Goal: Information Seeking & Learning: Understand process/instructions

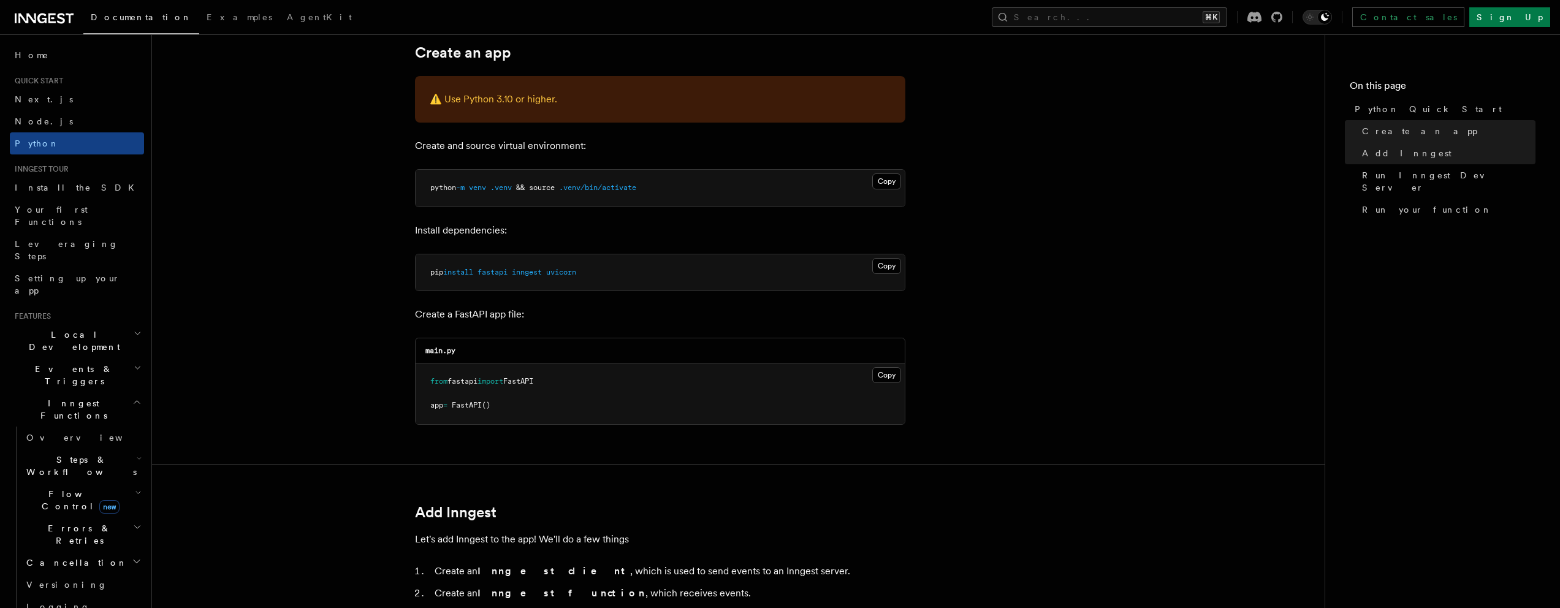
scroll to position [337, 0]
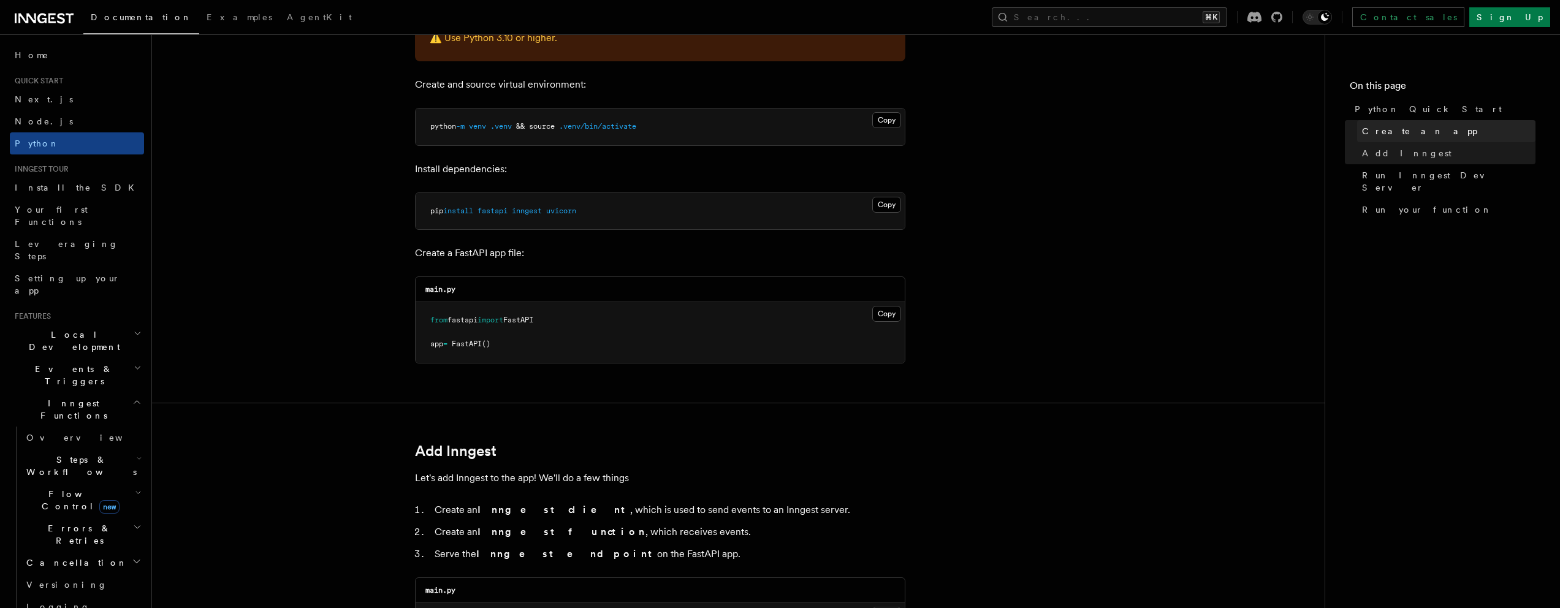
click at [1398, 130] on span "Create an app" at bounding box center [1419, 131] width 115 height 12
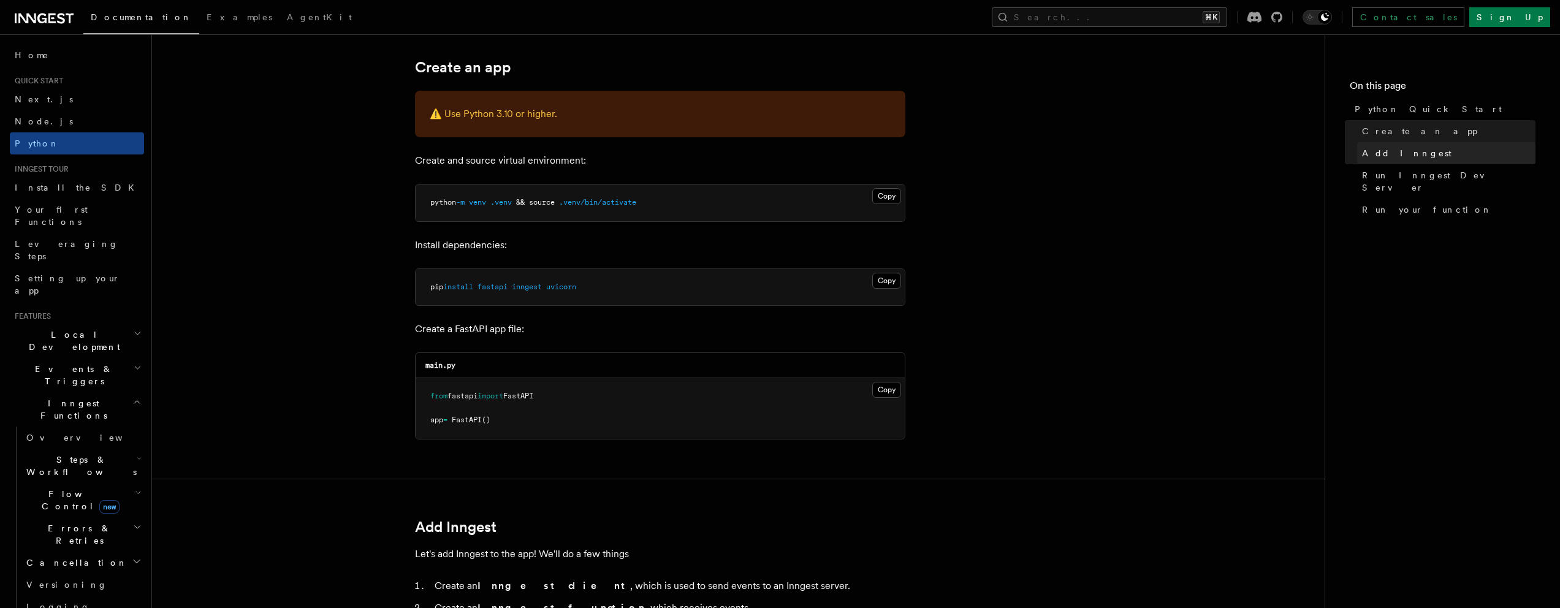
click at [1384, 157] on span "Add Inngest" at bounding box center [1406, 153] width 89 height 12
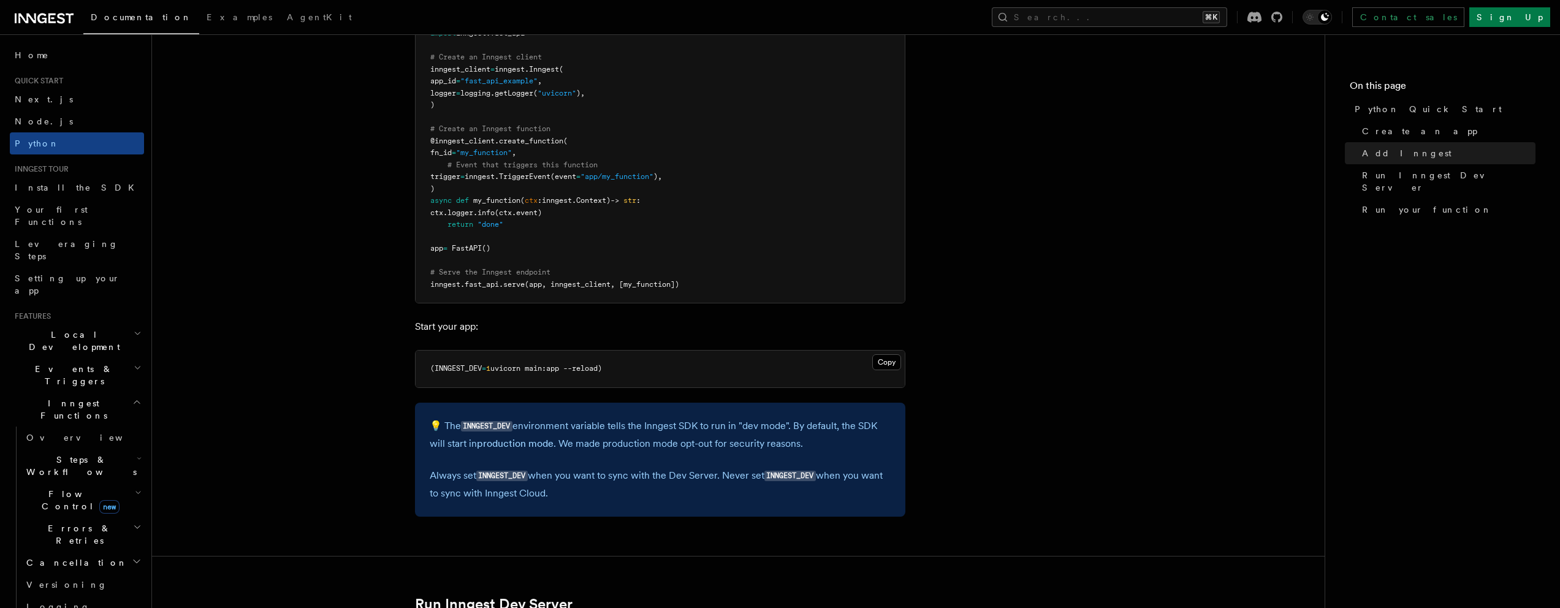
scroll to position [968, 0]
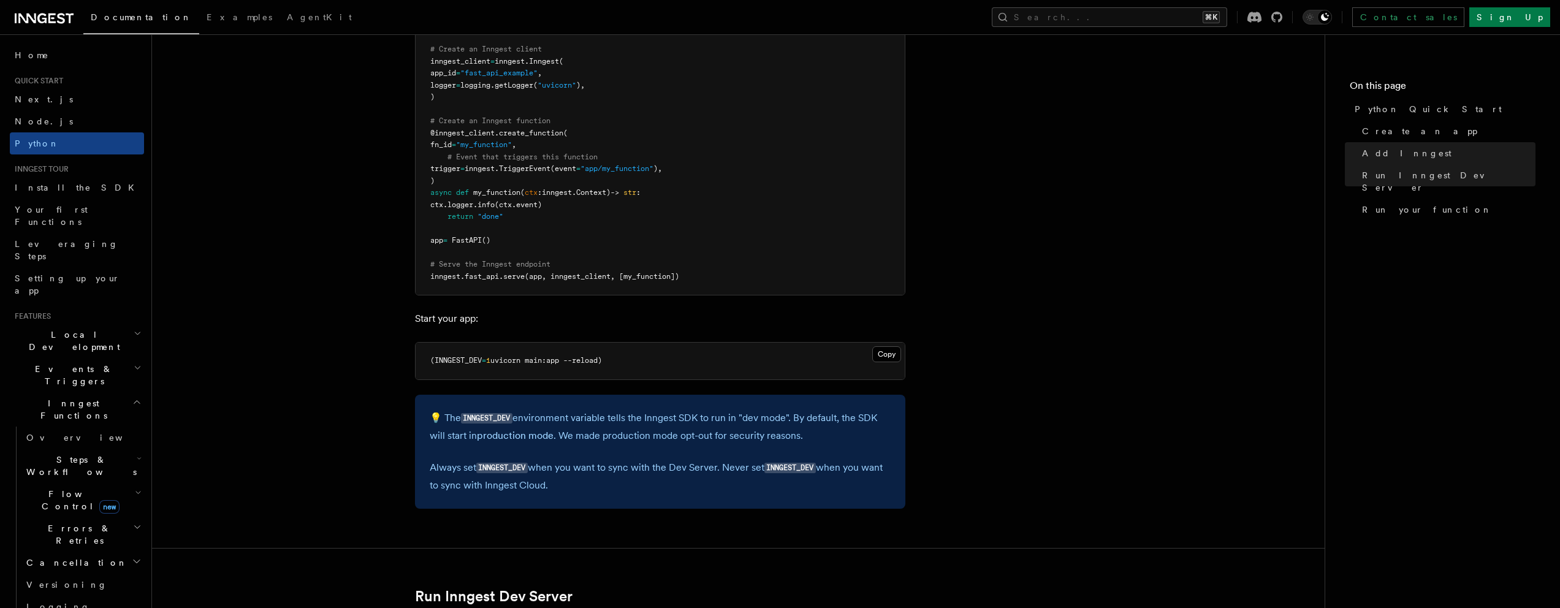
click at [487, 412] on p "💡 The INNGEST_DEV environment variable tells the Inngest SDK to run in "dev mod…" at bounding box center [660, 426] width 461 height 35
click at [487, 415] on code "INNGEST_DEV" at bounding box center [486, 418] width 51 height 10
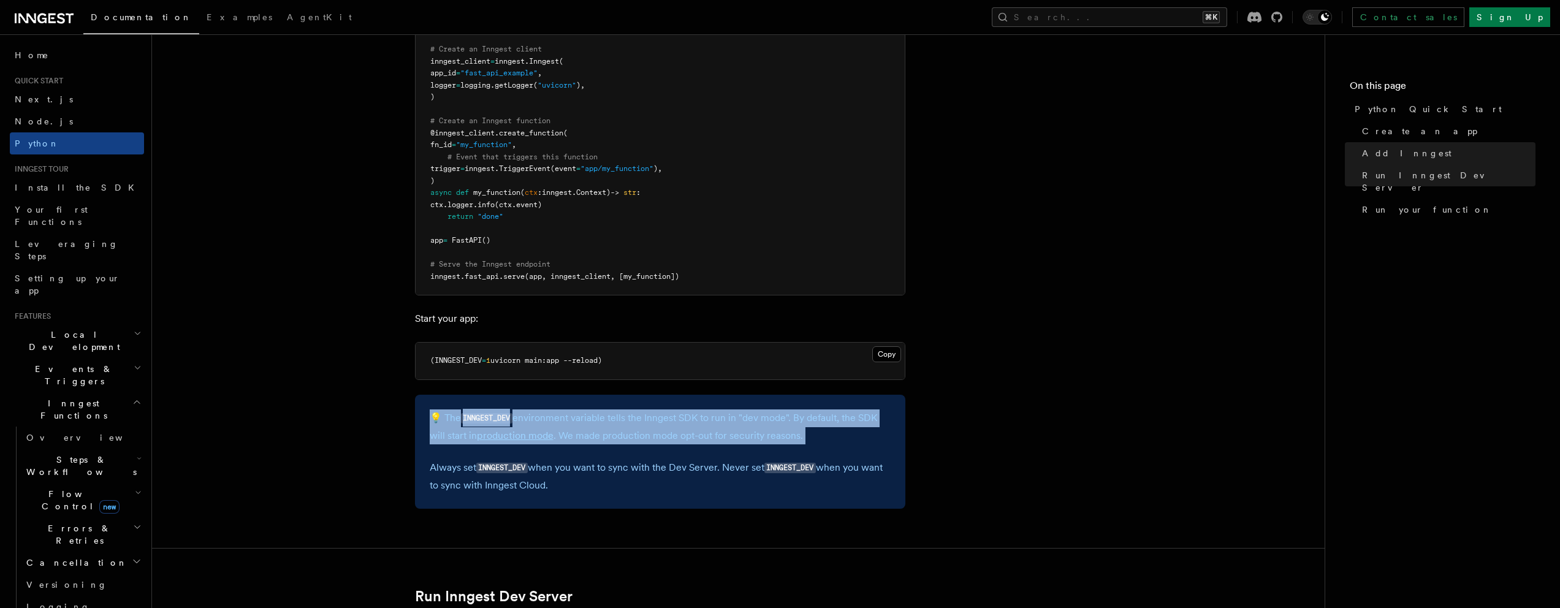
click at [487, 415] on code "INNGEST_DEV" at bounding box center [486, 418] width 51 height 10
click at [495, 401] on div "💡 The INNGEST_DEV environment variable tells the Inngest SDK to run in "dev mod…" at bounding box center [660, 452] width 490 height 114
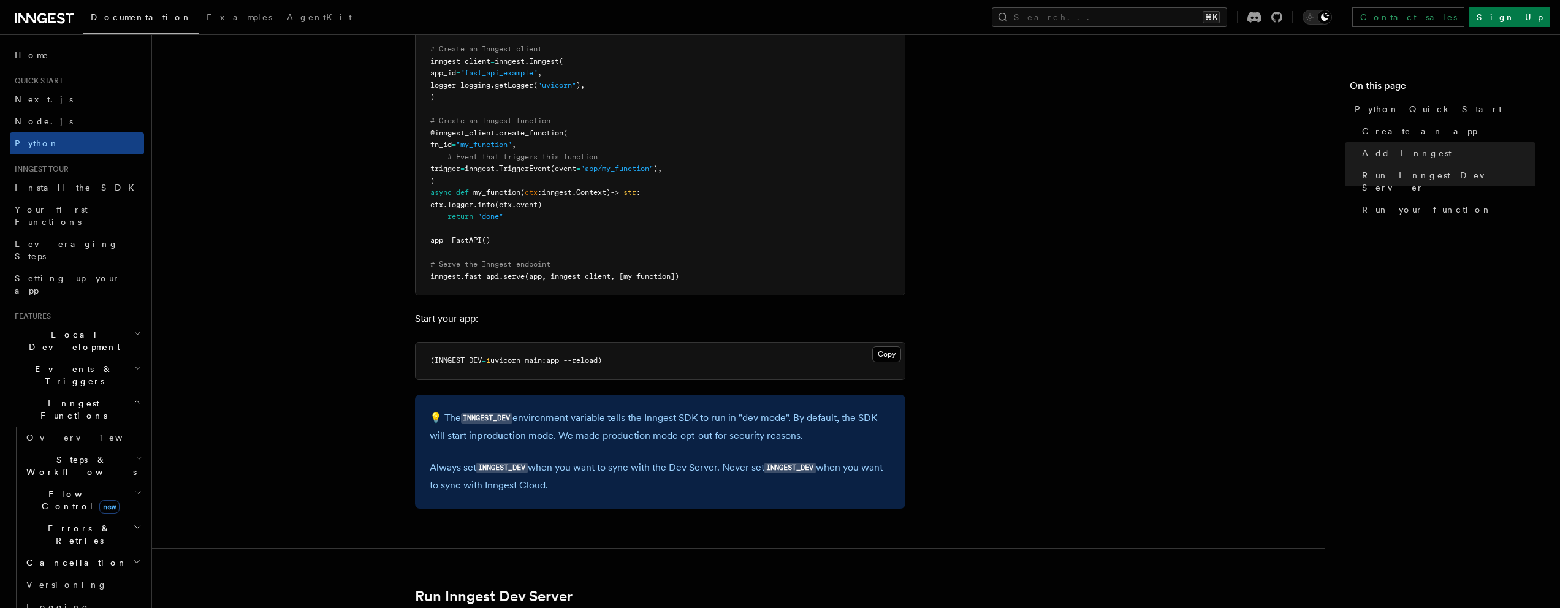
click at [450, 360] on span "(INNGEST_DEV" at bounding box center [455, 360] width 51 height 9
copy span "INNGEST_DEV"
click at [966, 384] on article "Quick start Python Quick Start This guide will teach you how to add Inngest to …" at bounding box center [738, 608] width 1133 height 3045
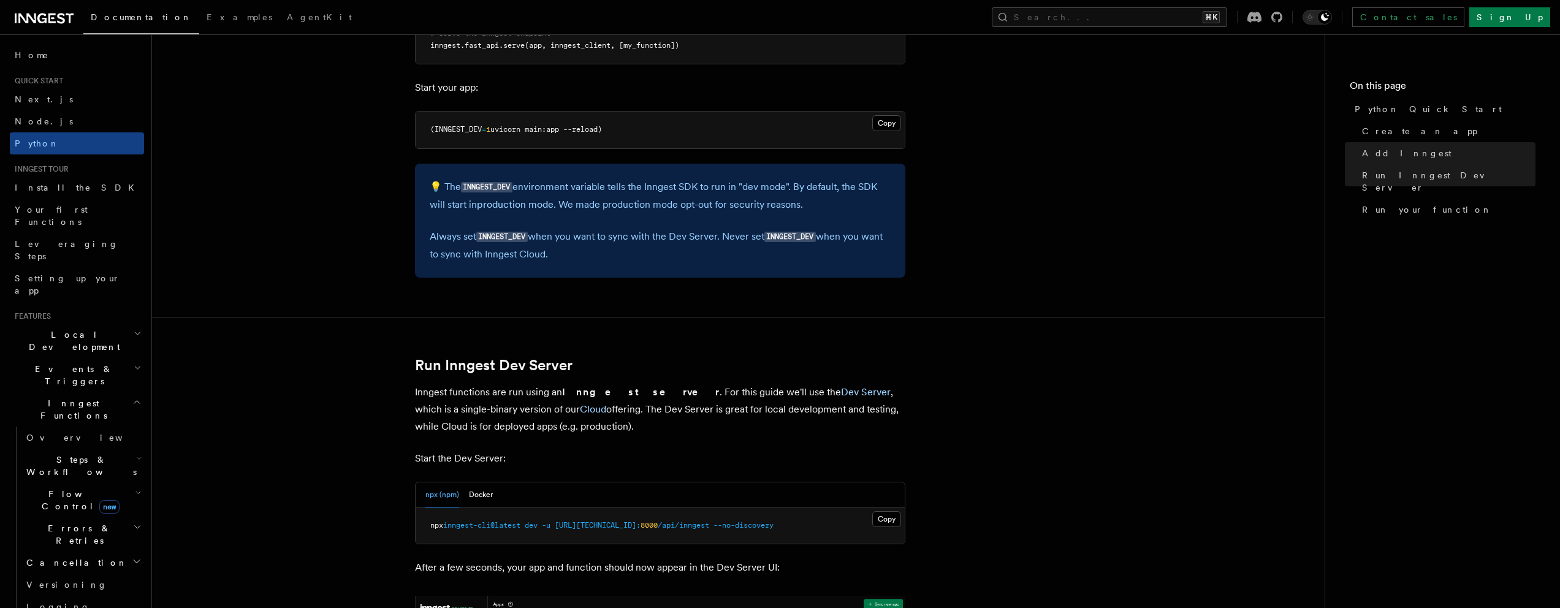
scroll to position [1341, 0]
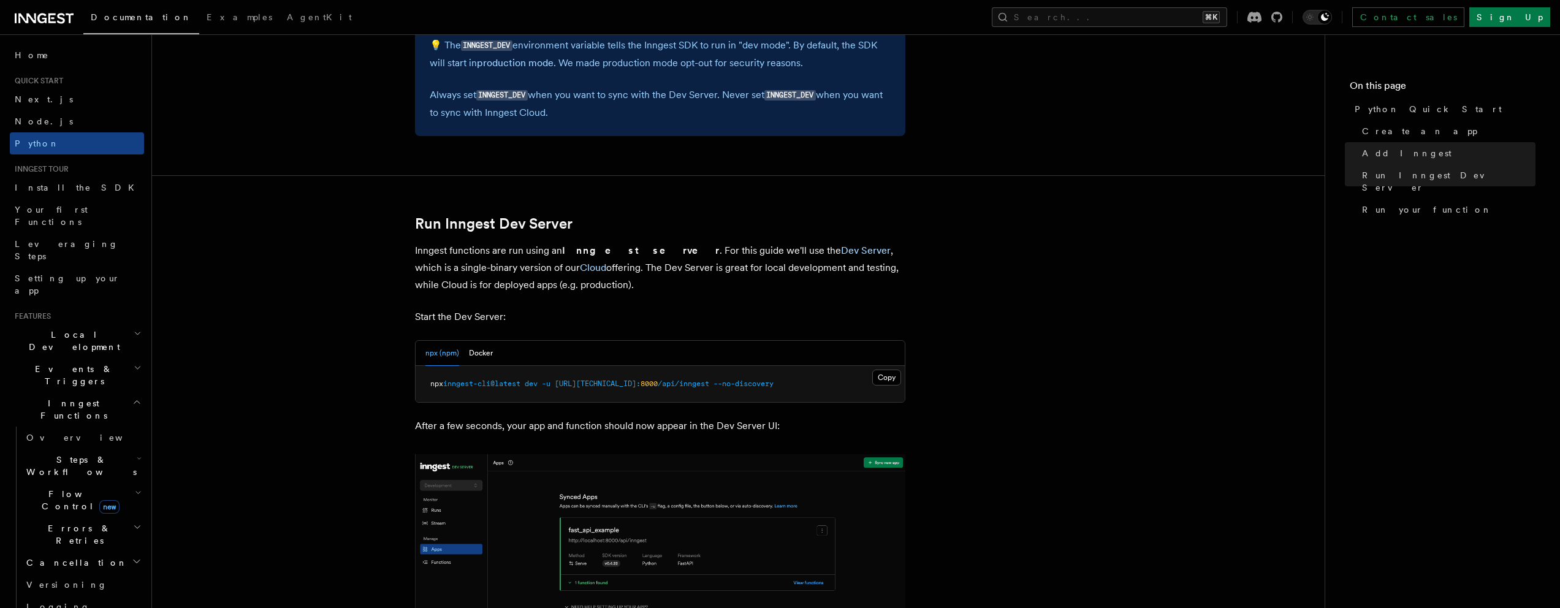
click at [796, 396] on pre "npx inngest-cli@latest dev -u [URL][TECHNICAL_ID]: 8000 /api/inngest --no-disco…" at bounding box center [660, 384] width 489 height 37
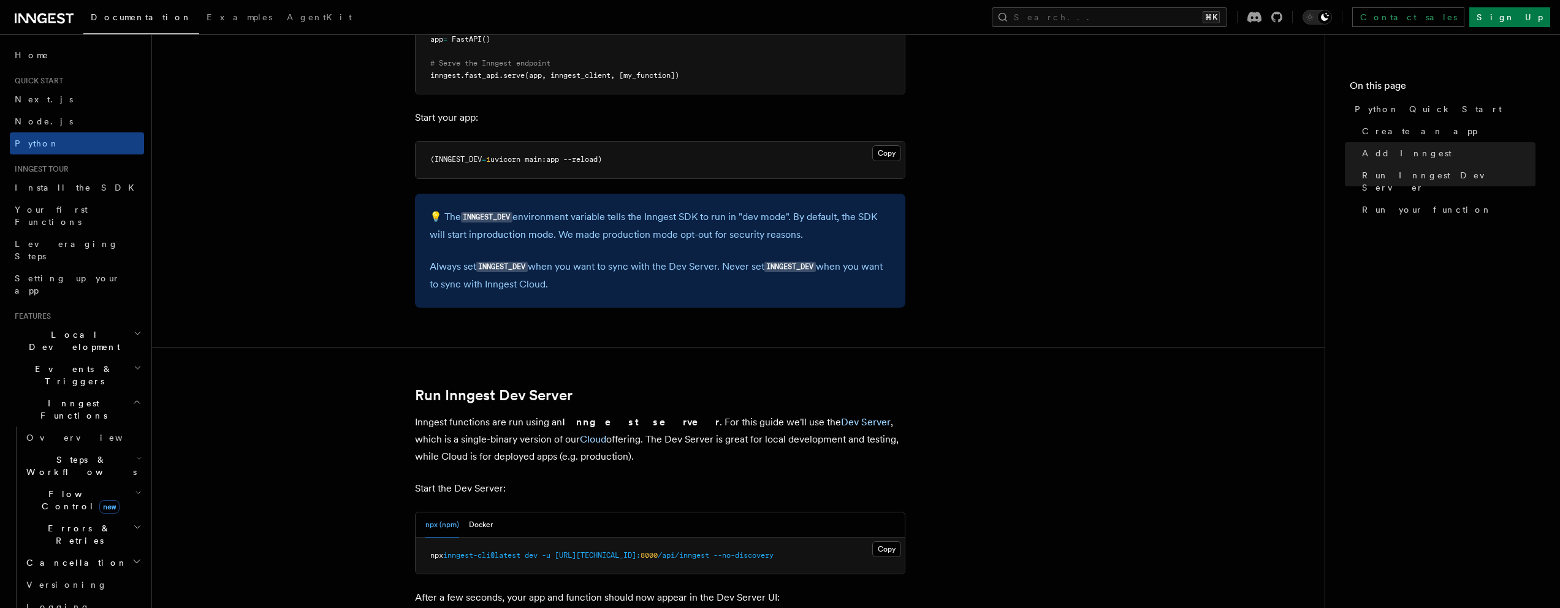
scroll to position [1296, 0]
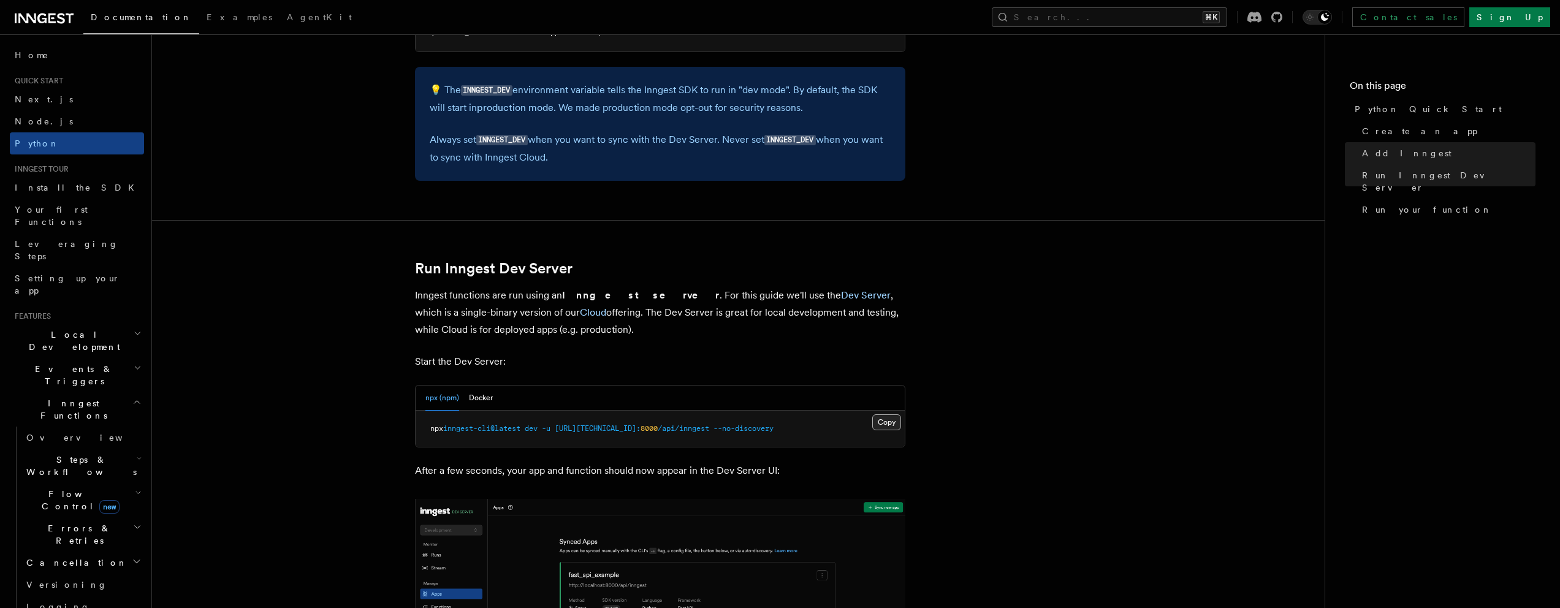
click at [875, 422] on button "Copy Copied" at bounding box center [886, 422] width 29 height 16
